Goal: Task Accomplishment & Management: Use online tool/utility

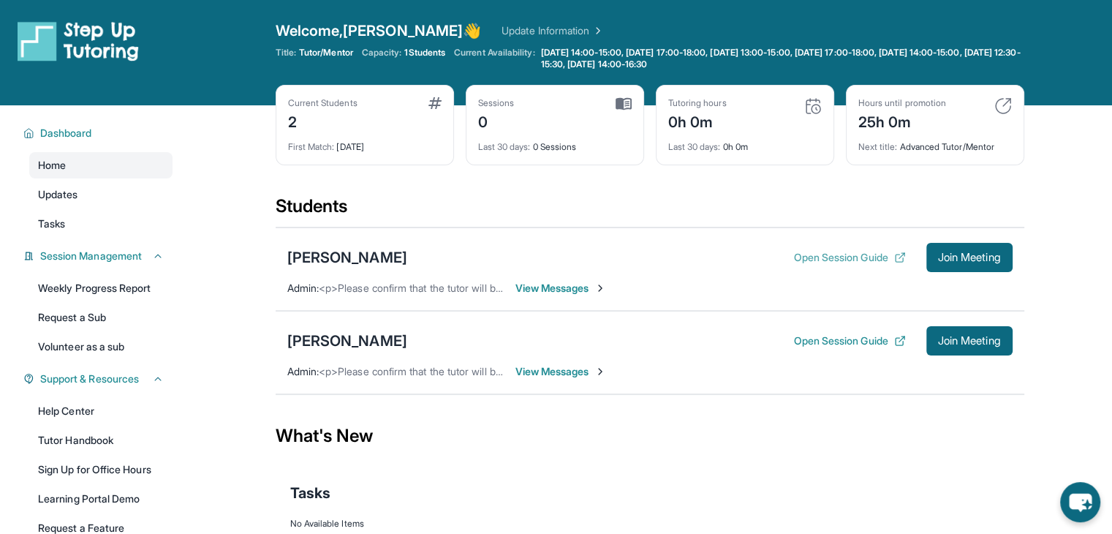
click at [872, 254] on button "Open Session Guide" at bounding box center [849, 257] width 112 height 15
click at [955, 262] on span "Join Meeting" at bounding box center [969, 257] width 63 height 9
click at [401, 258] on div "[PERSON_NAME]" at bounding box center [347, 257] width 120 height 20
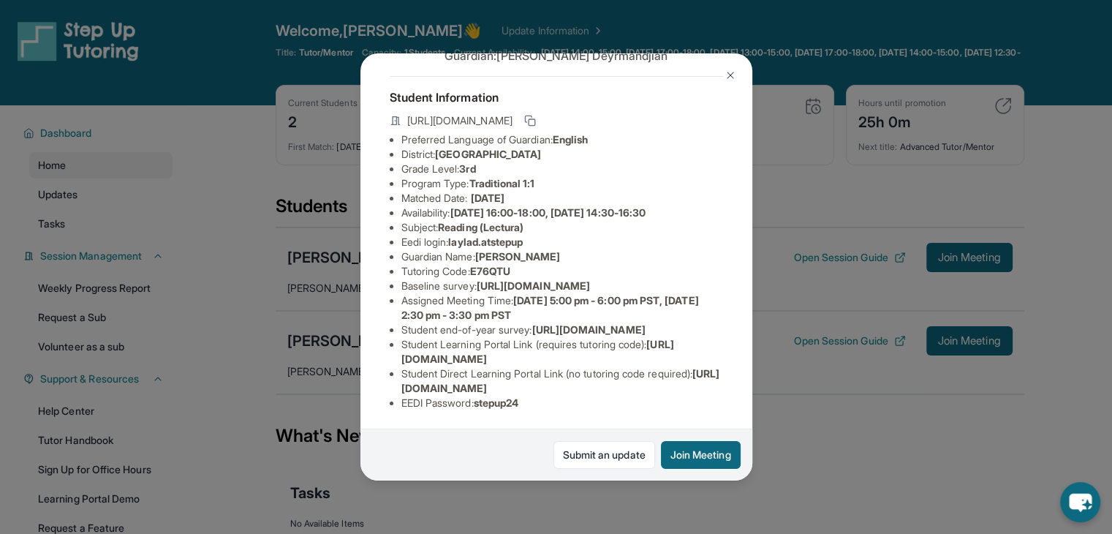
scroll to position [181, 0]
click at [726, 83] on button at bounding box center [730, 75] width 29 height 29
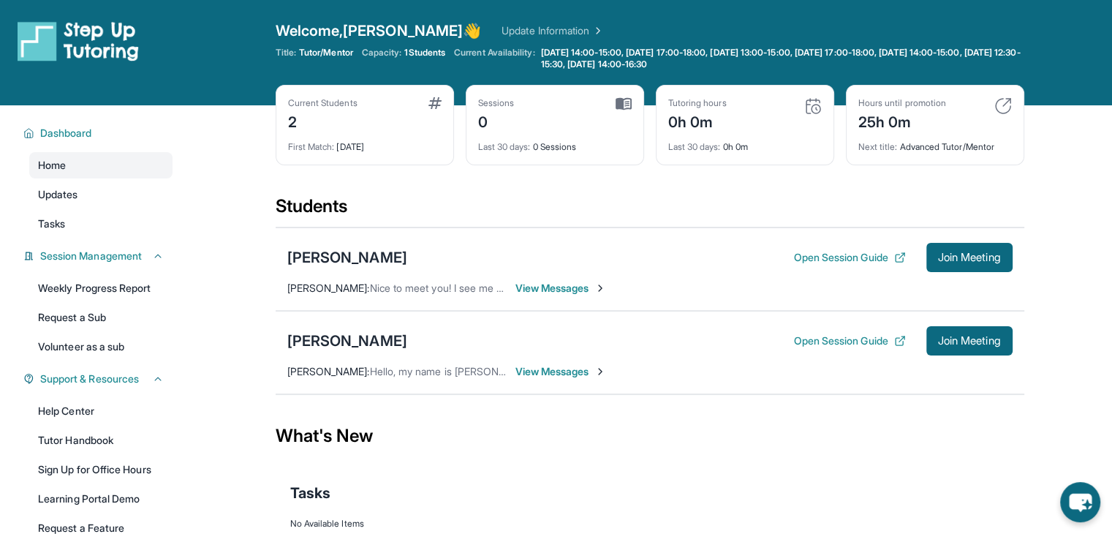
click at [583, 283] on span "View Messages" at bounding box center [561, 288] width 91 height 15
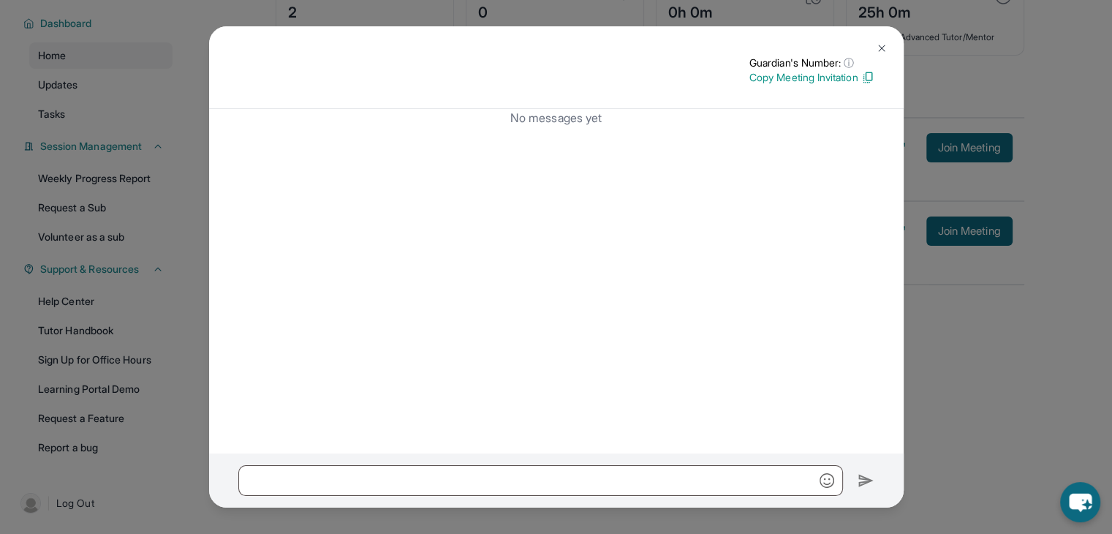
scroll to position [0, 0]
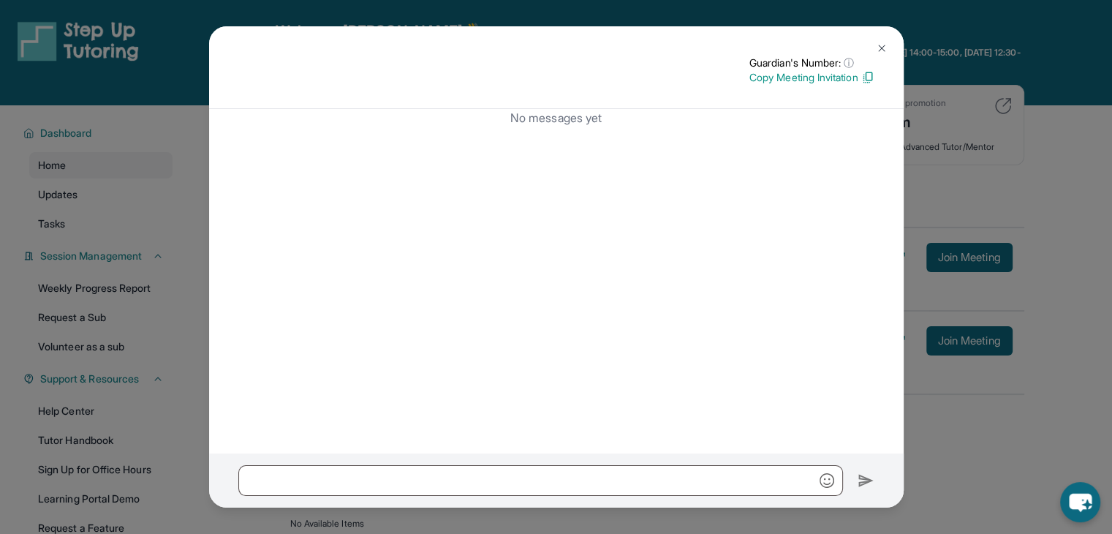
click at [882, 50] on img at bounding box center [882, 48] width 12 height 12
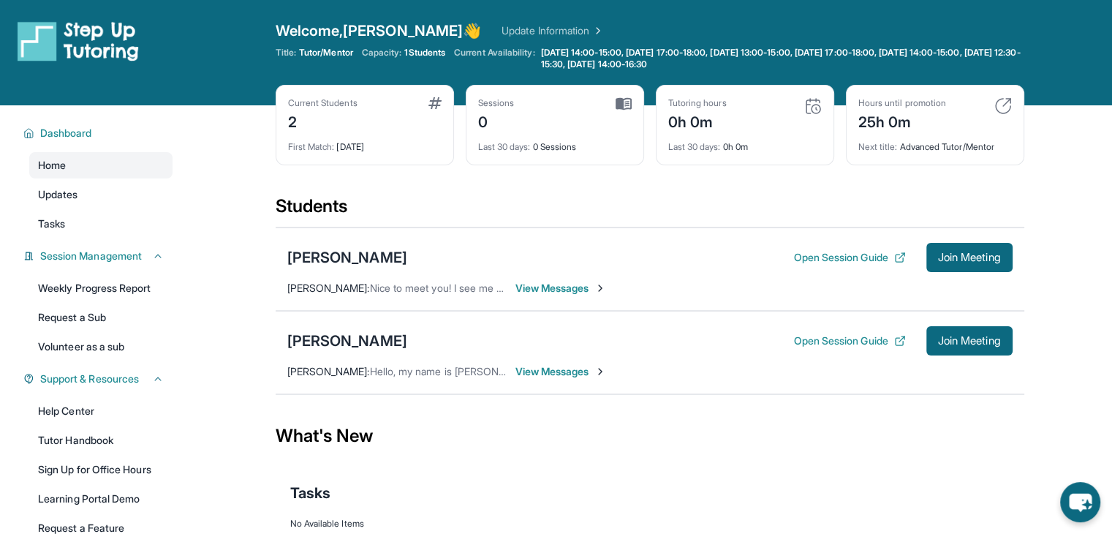
click at [592, 289] on span "View Messages" at bounding box center [561, 288] width 91 height 15
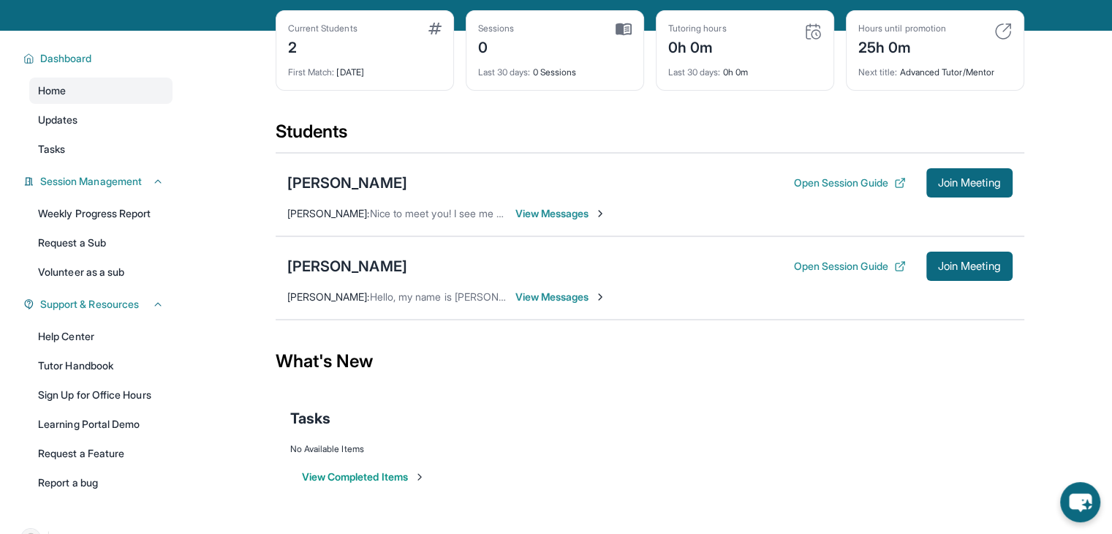
scroll to position [73, 0]
